Goal: Transaction & Acquisition: Book appointment/travel/reservation

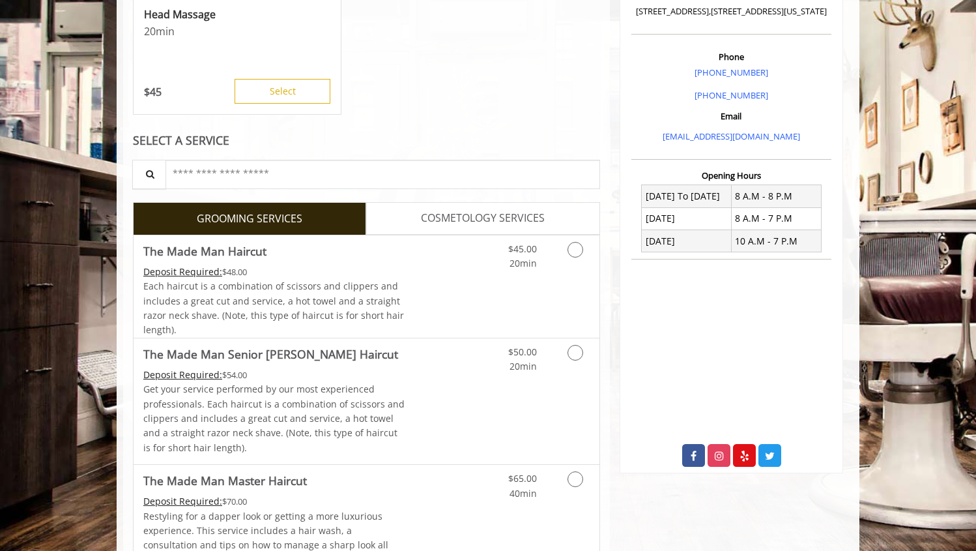
scroll to position [343, 0]
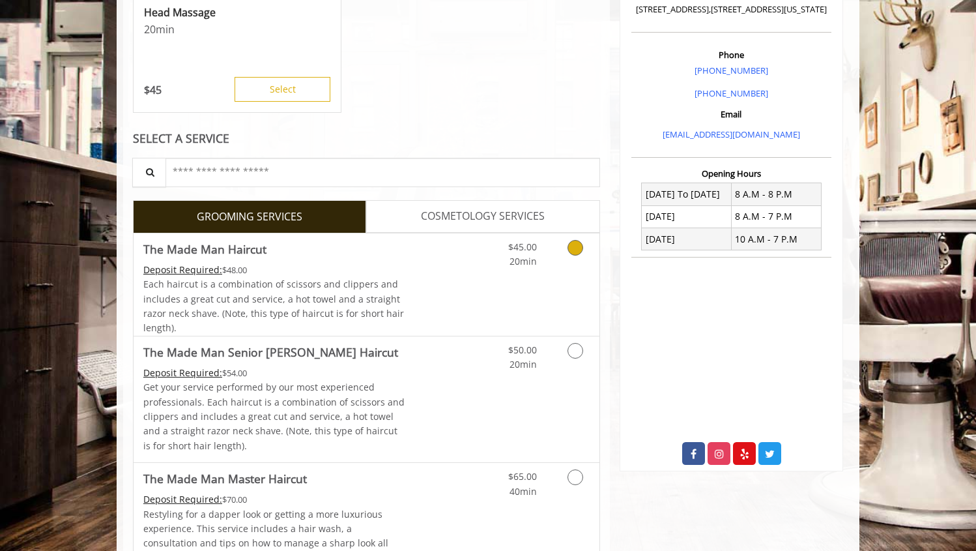
click at [571, 252] on icon "Grooming services" at bounding box center [576, 248] width 16 height 16
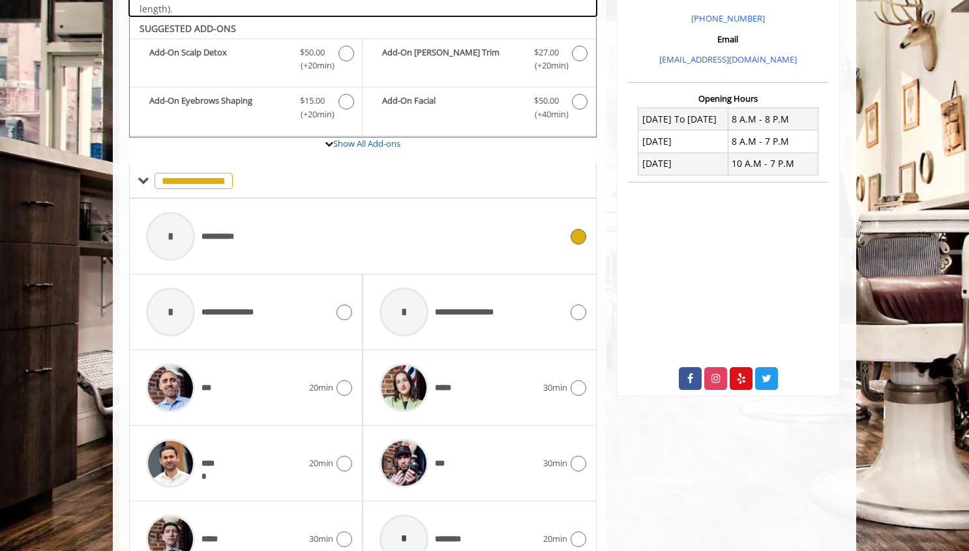
scroll to position [435, 0]
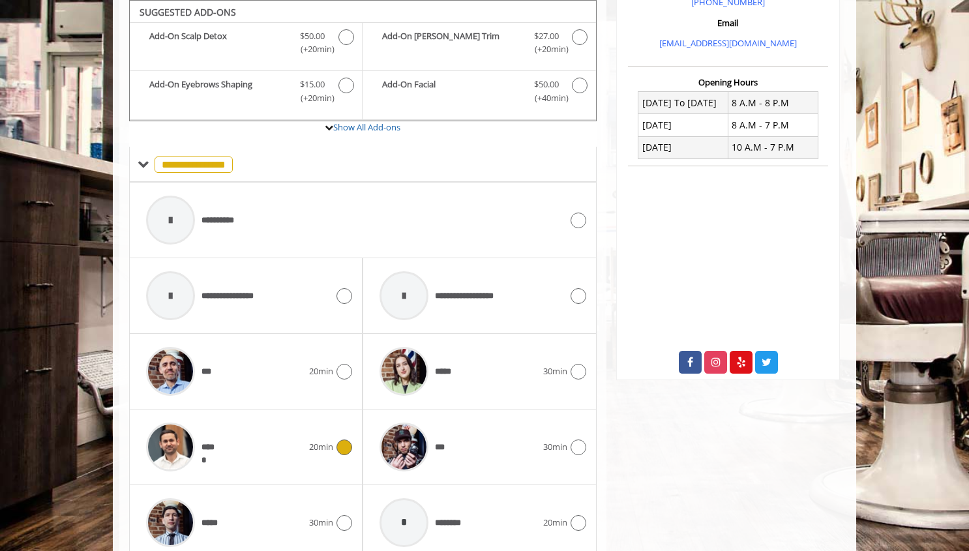
click at [336, 445] on icon at bounding box center [344, 447] width 16 height 16
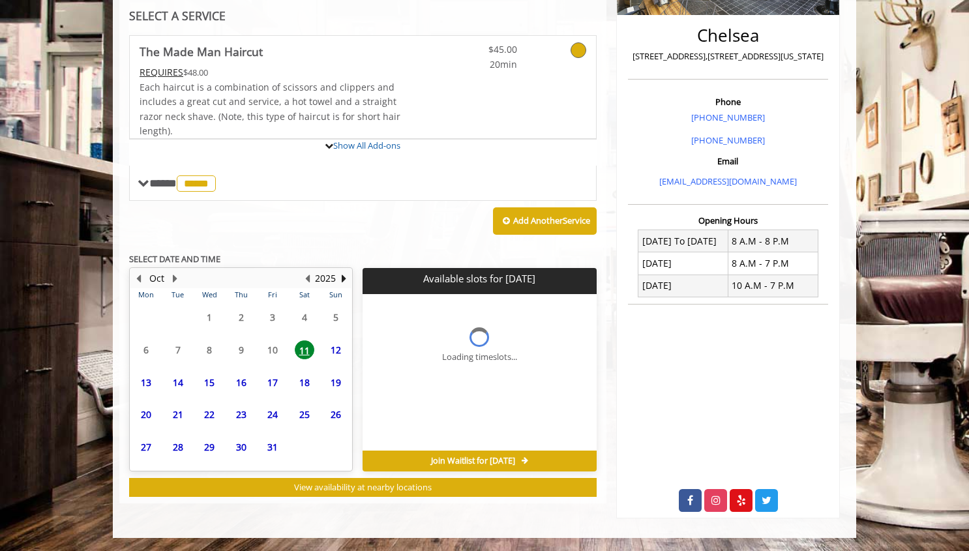
scroll to position [400, 0]
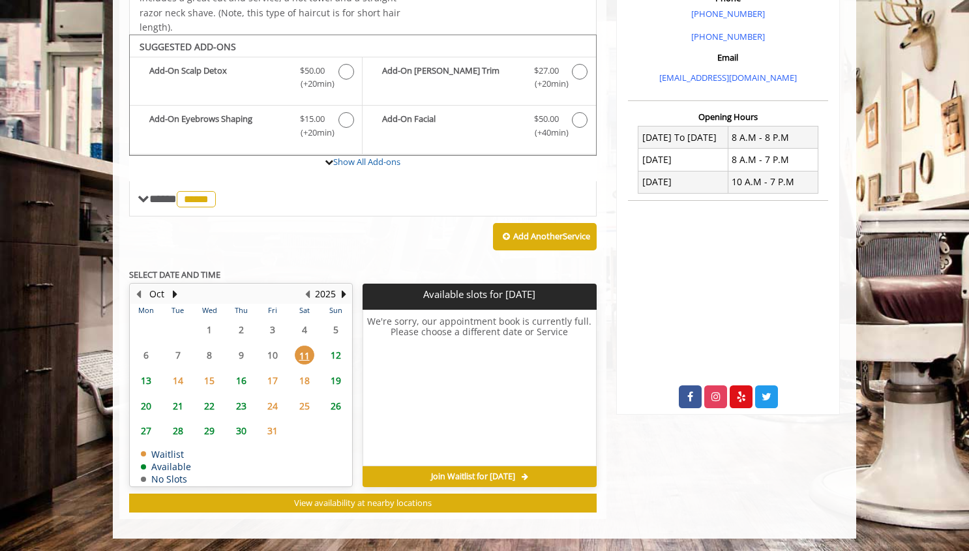
click at [241, 381] on span "16" at bounding box center [241, 380] width 20 height 19
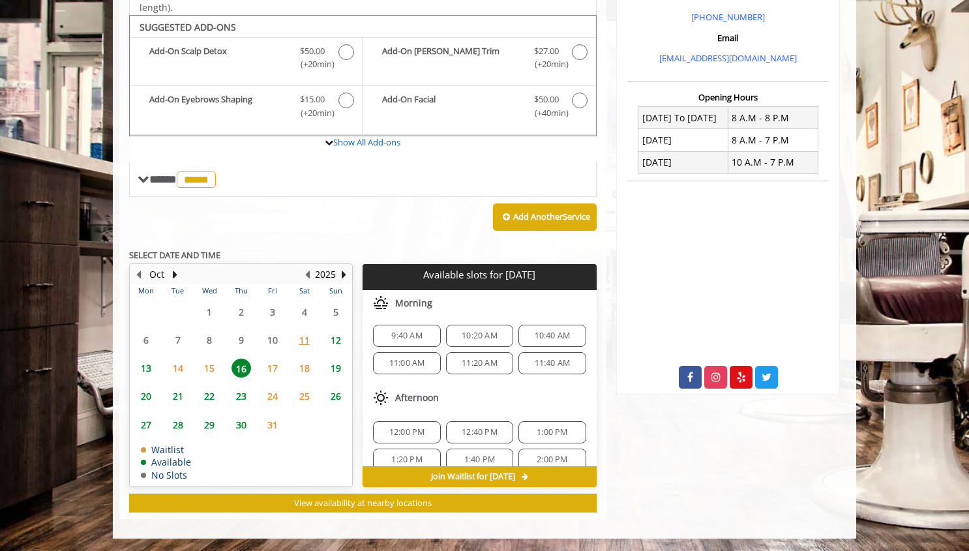
scroll to position [0, 0]
click at [275, 364] on span "17" at bounding box center [273, 367] width 20 height 19
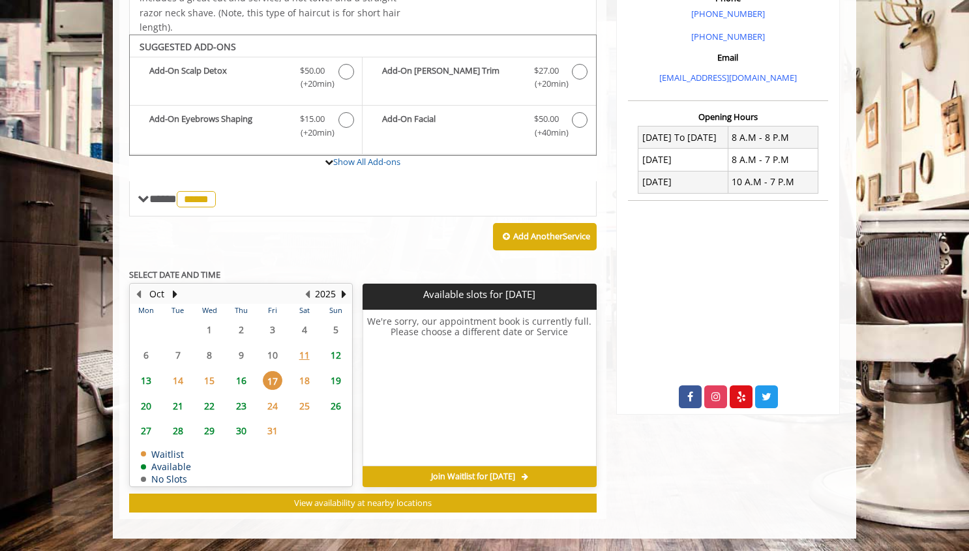
click at [211, 378] on span "15" at bounding box center [209, 380] width 20 height 19
click at [239, 380] on span "16" at bounding box center [241, 380] width 20 height 19
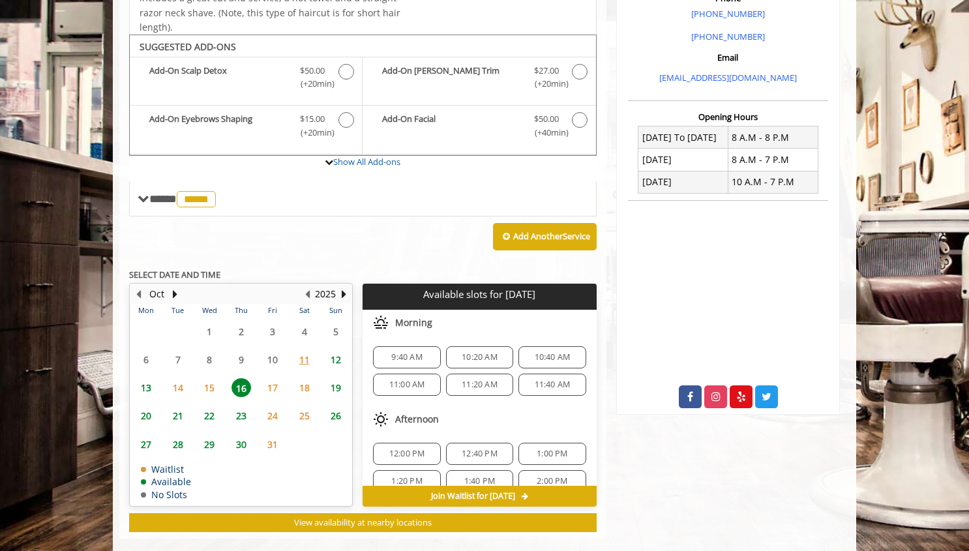
scroll to position [420, 0]
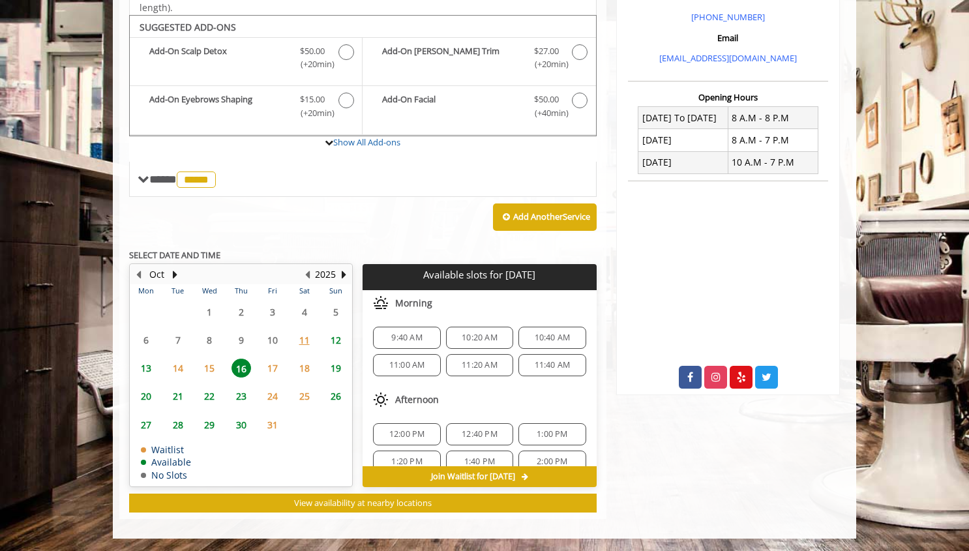
click at [209, 370] on span "15" at bounding box center [209, 367] width 20 height 19
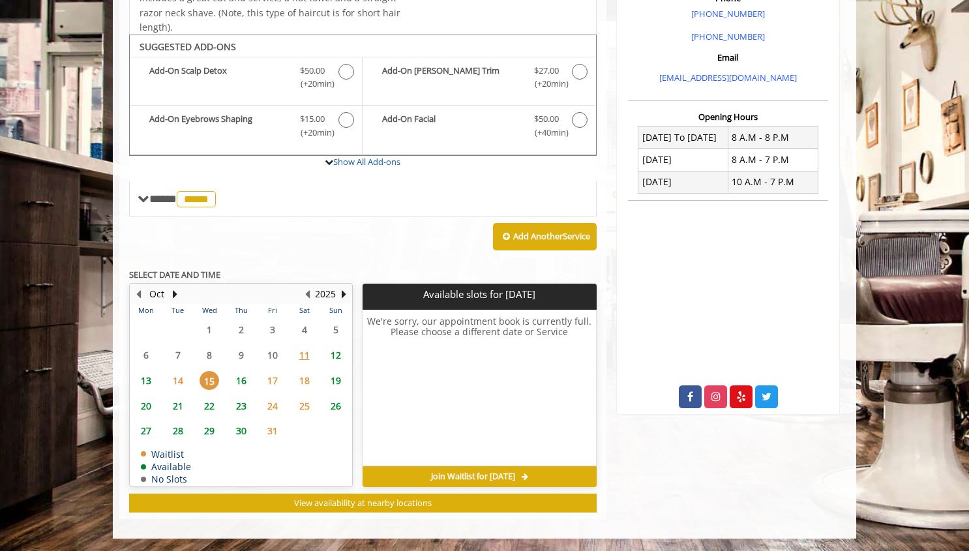
click at [245, 381] on span "16" at bounding box center [241, 380] width 20 height 19
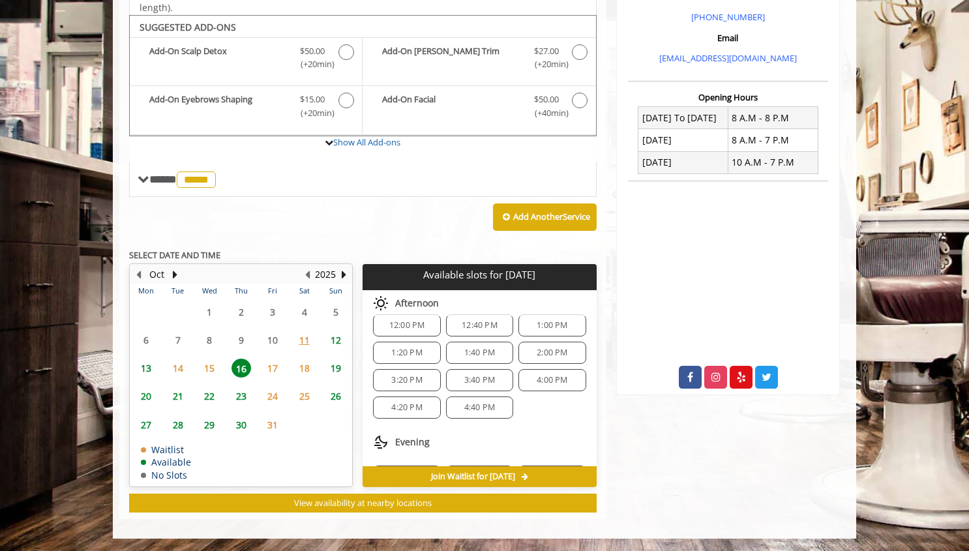
scroll to position [109, 0]
click at [557, 357] on span "2:00 PM" at bounding box center [551, 352] width 31 height 10
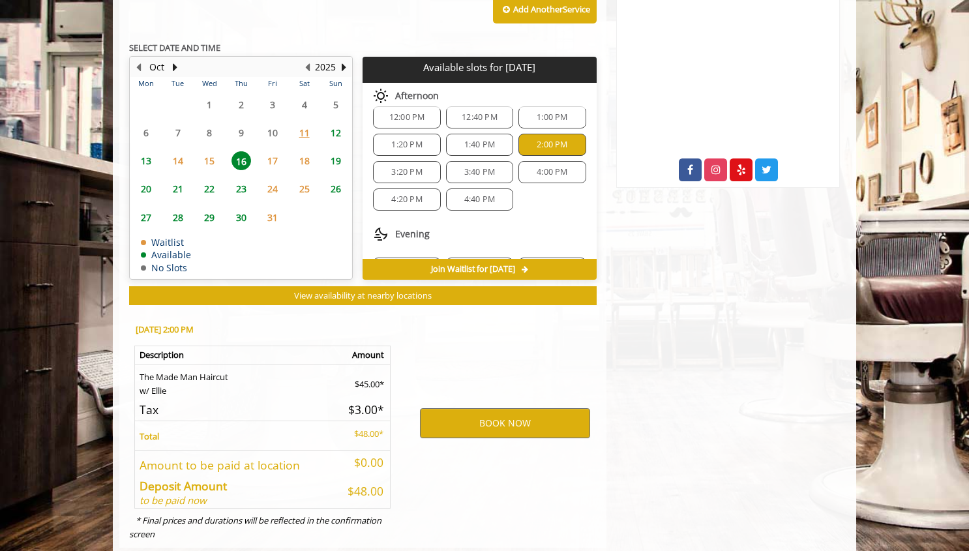
scroll to position [655, 0]
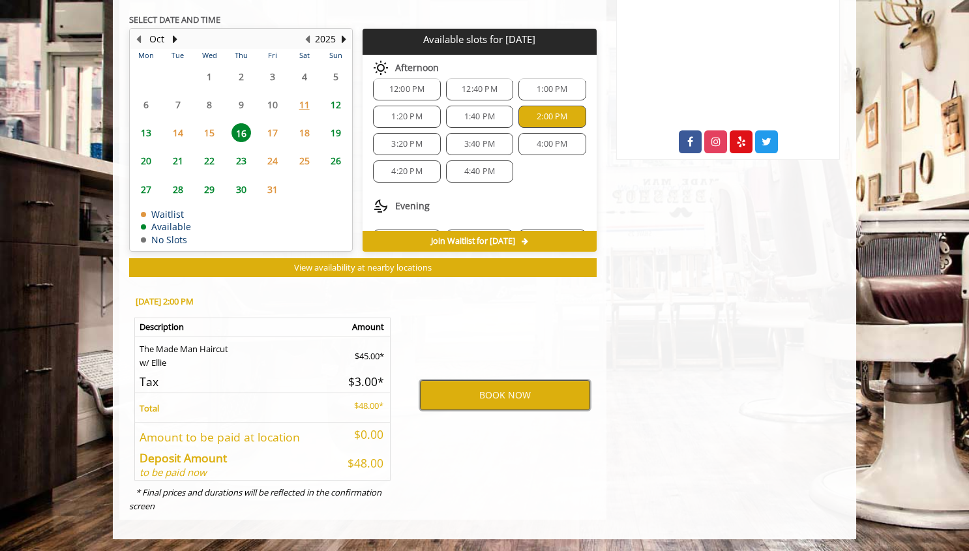
click at [561, 396] on button "BOOK NOW" at bounding box center [505, 395] width 170 height 30
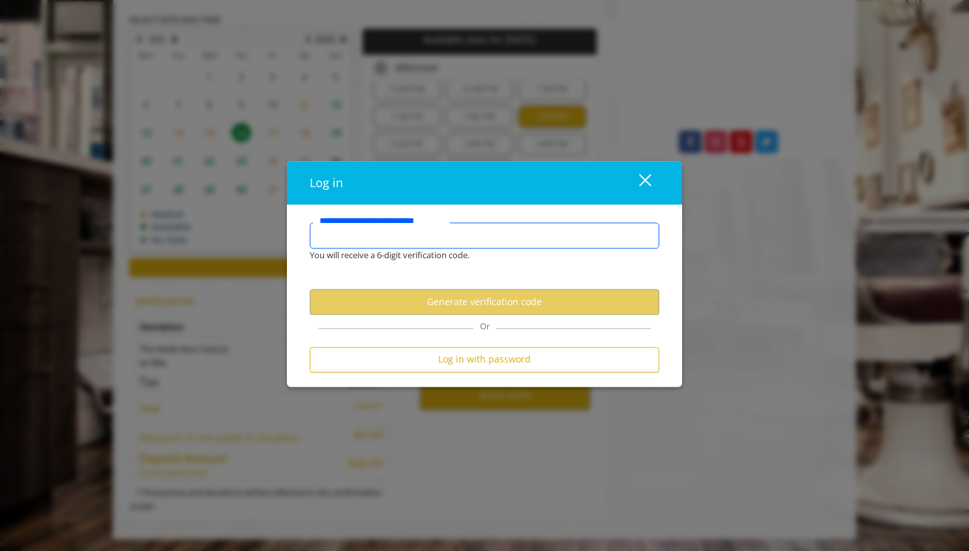
click at [537, 241] on input "**********" at bounding box center [484, 235] width 349 height 26
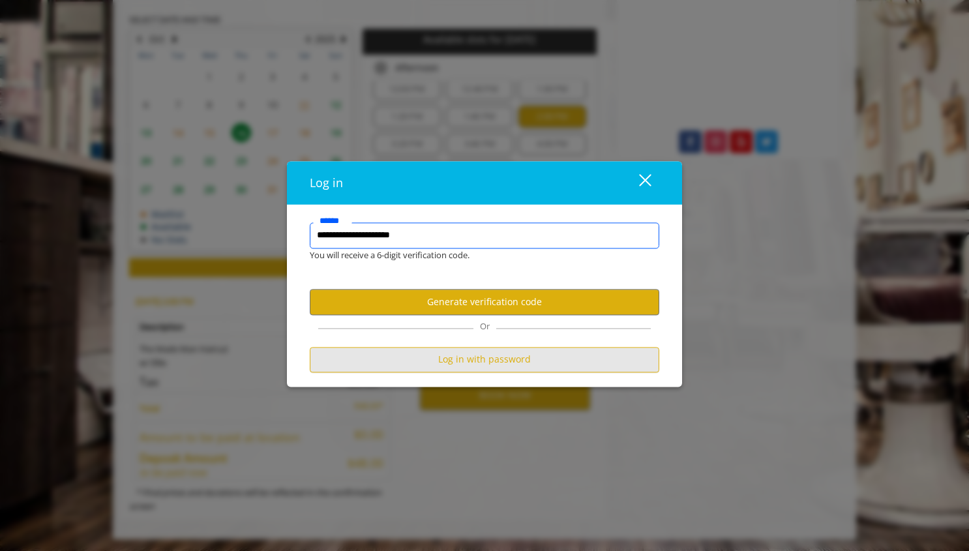
type input "**********"
click at [527, 355] on button "Log in with password" at bounding box center [484, 359] width 349 height 25
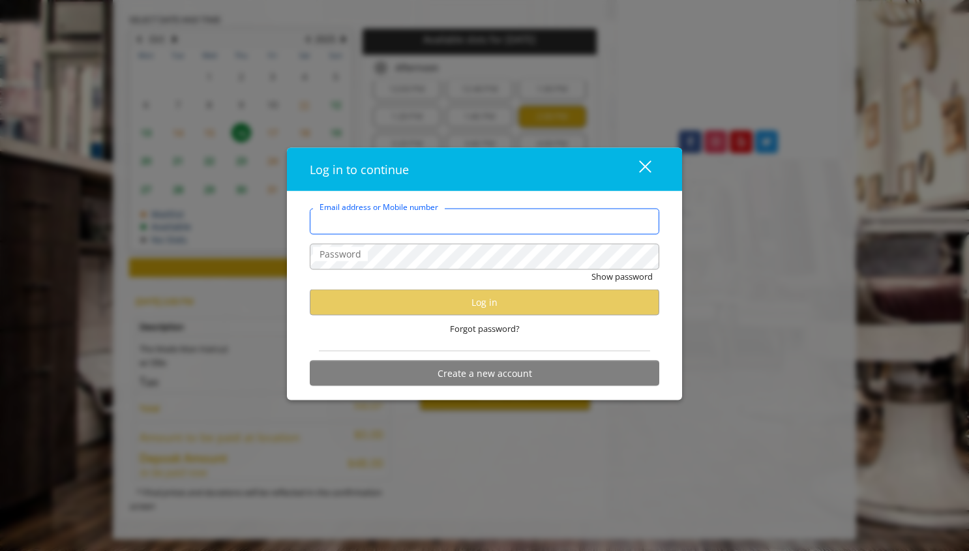
type input "**********"
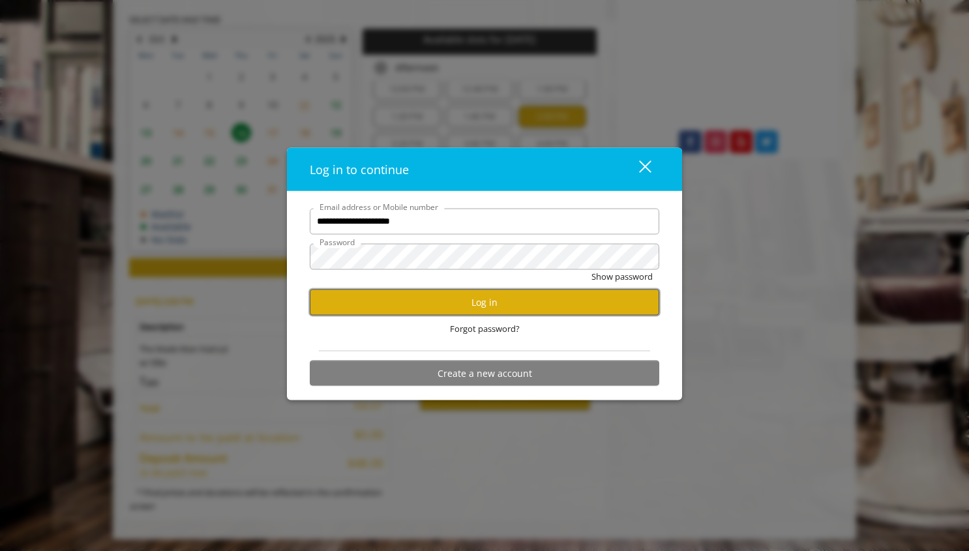
click at [475, 294] on button "Log in" at bounding box center [484, 301] width 349 height 25
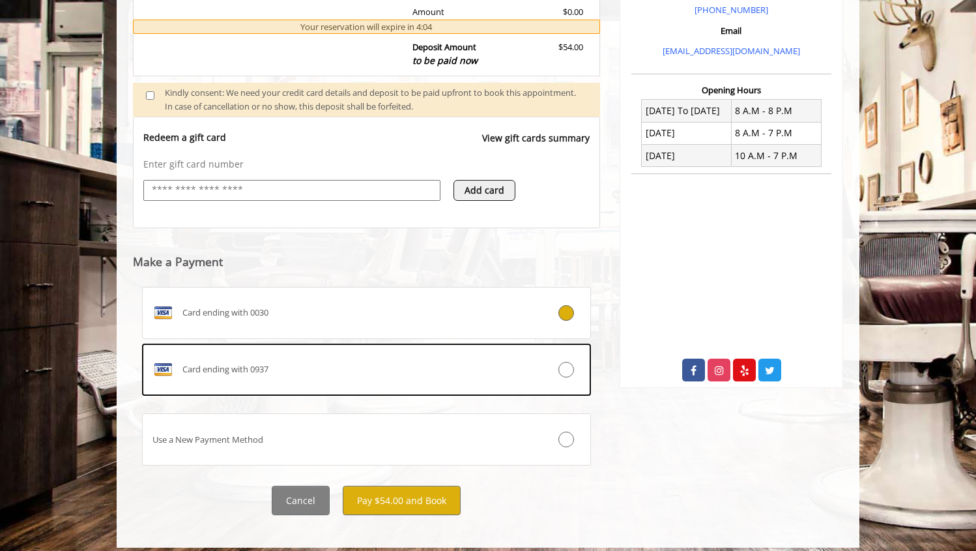
scroll to position [437, 0]
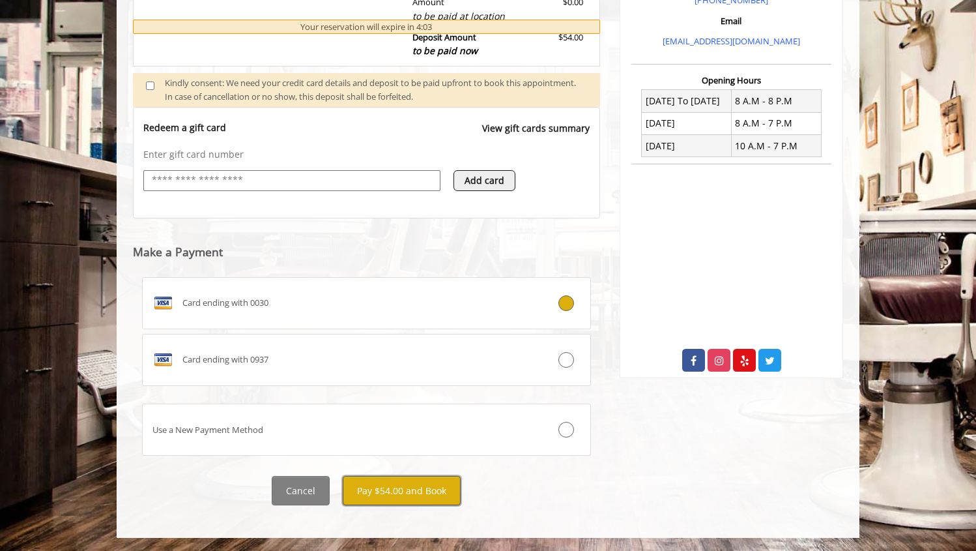
click at [439, 490] on button "Pay $54.00 and Book" at bounding box center [402, 490] width 118 height 29
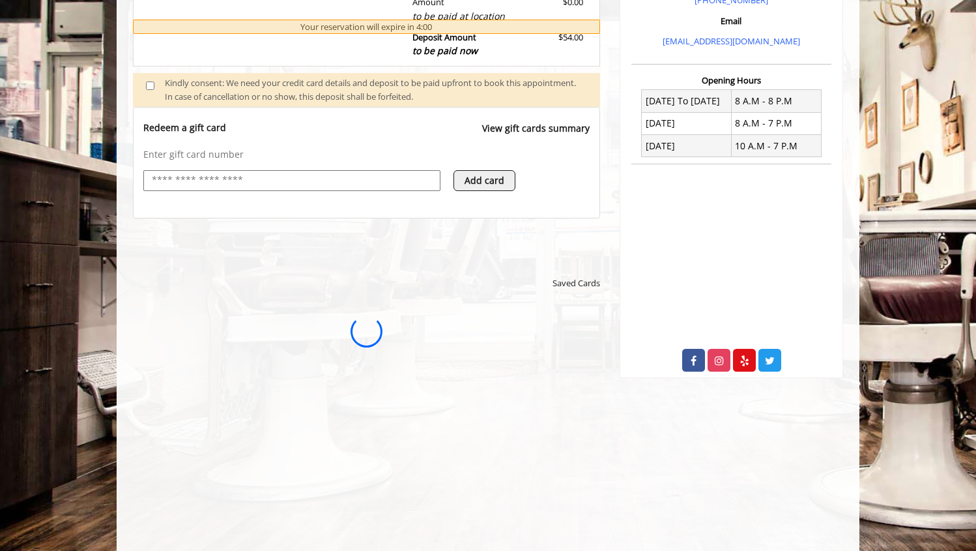
scroll to position [0, 0]
